Goal: Find specific page/section: Find specific page/section

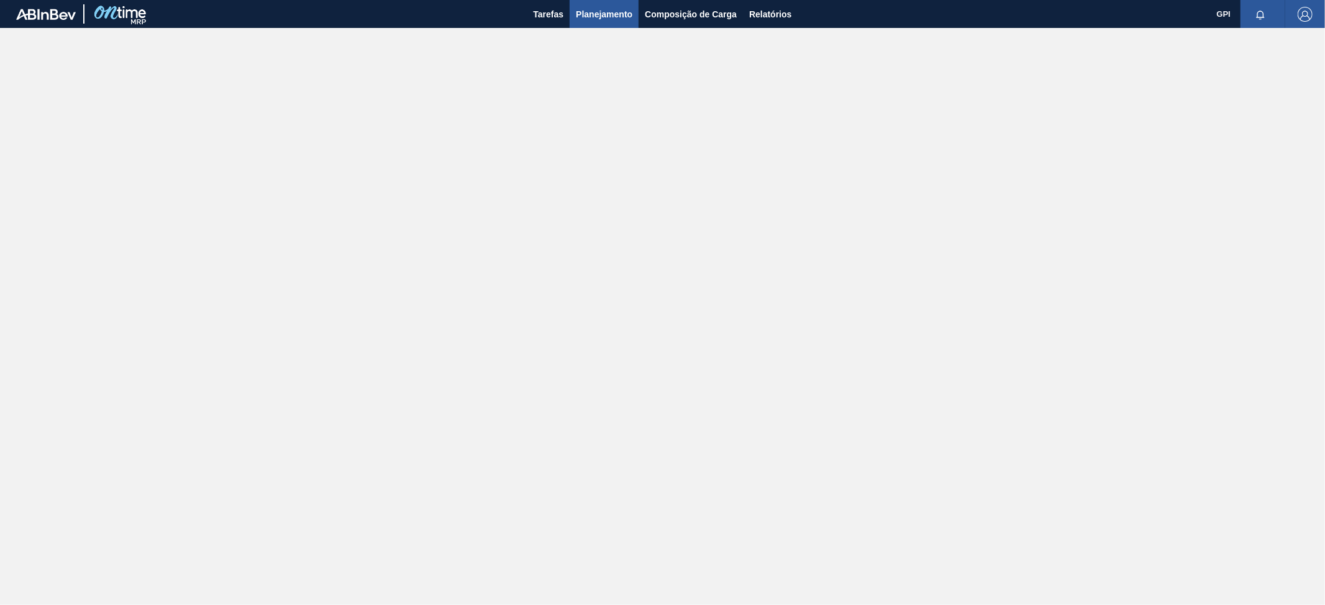
click at [595, 8] on span "Planejamento" at bounding box center [604, 14] width 57 height 15
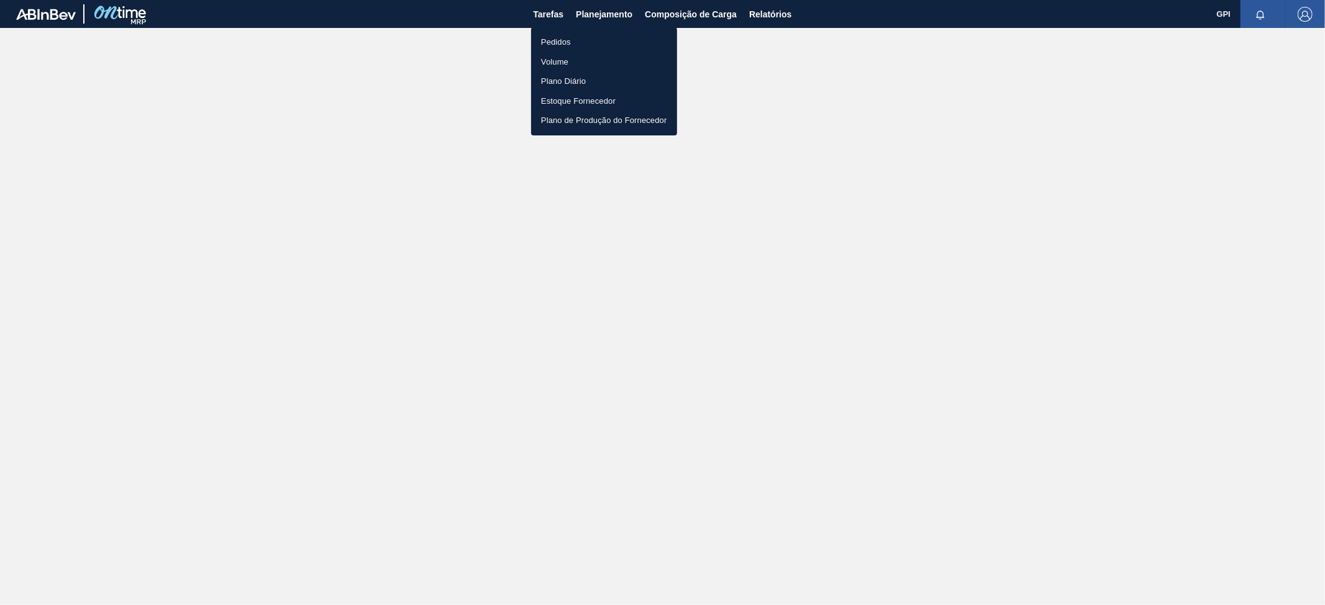
click at [571, 42] on li "Pedidos" at bounding box center [604, 42] width 146 height 20
